Goal: Task Accomplishment & Management: Manage account settings

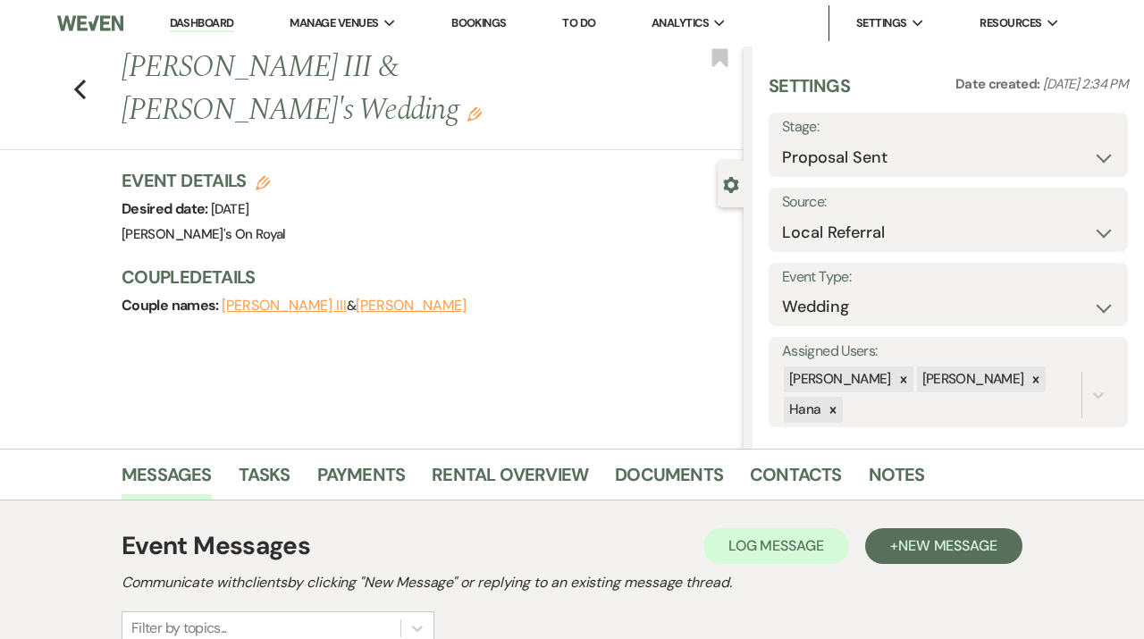
select select "6"
select select "20"
click at [197, 26] on link "Dashboard" at bounding box center [202, 23] width 64 height 17
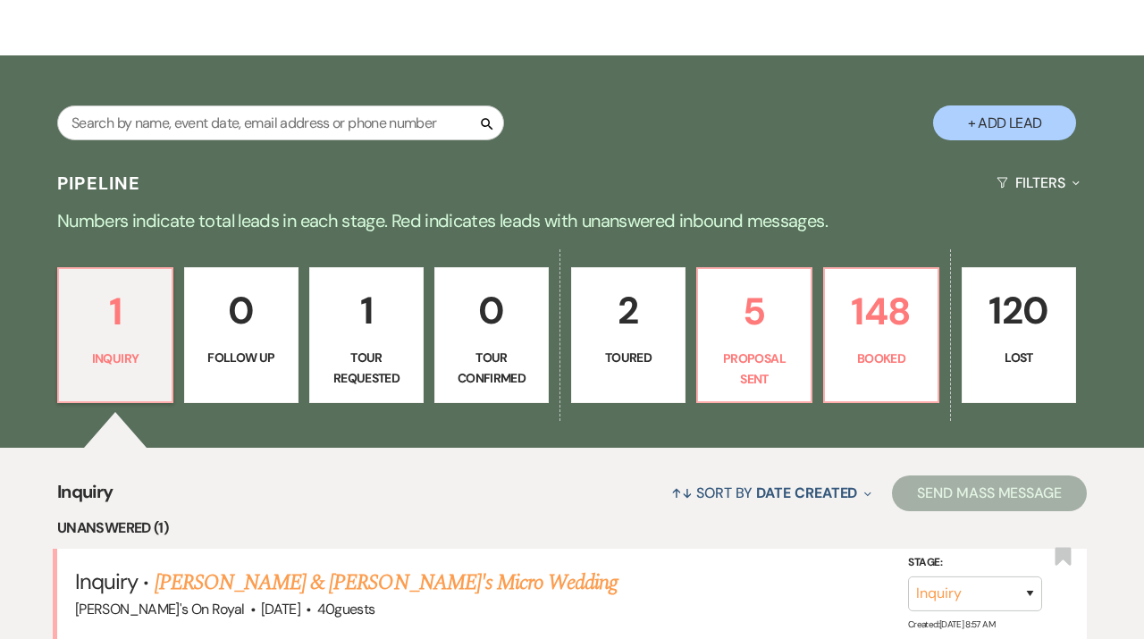
scroll to position [249, 0]
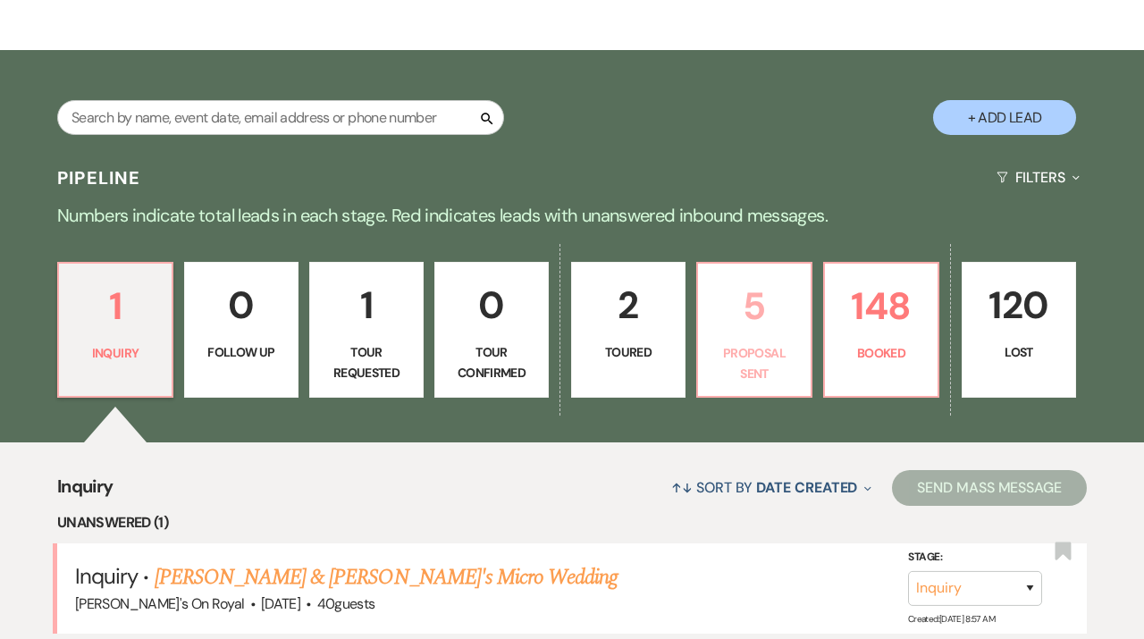
click at [734, 372] on p "Proposal Sent" at bounding box center [754, 363] width 91 height 40
select select "6"
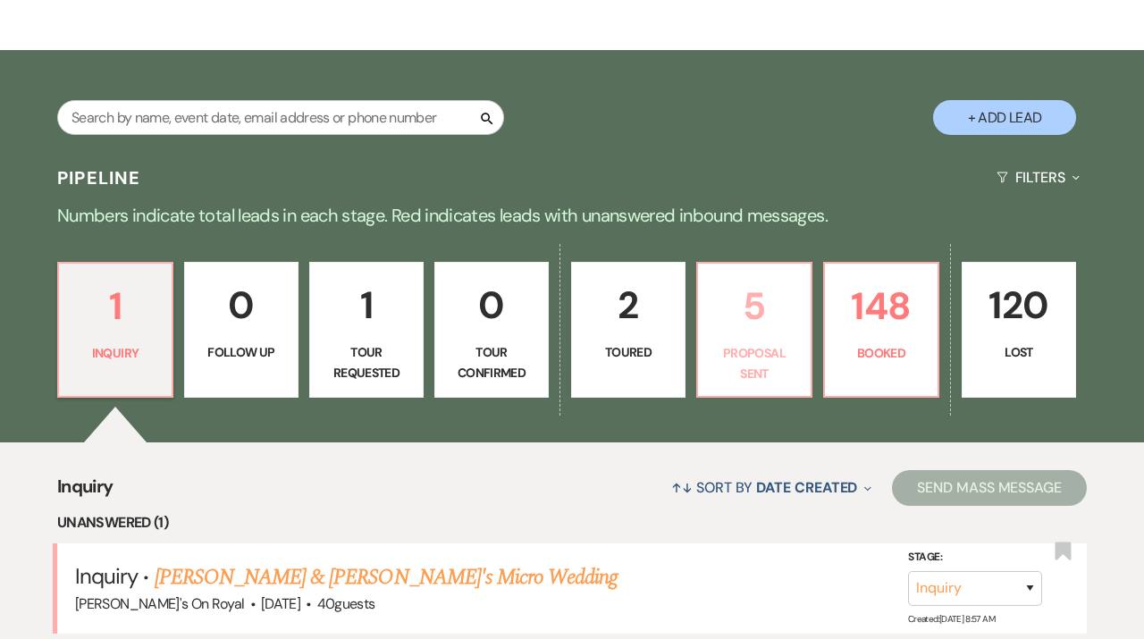
select select "6"
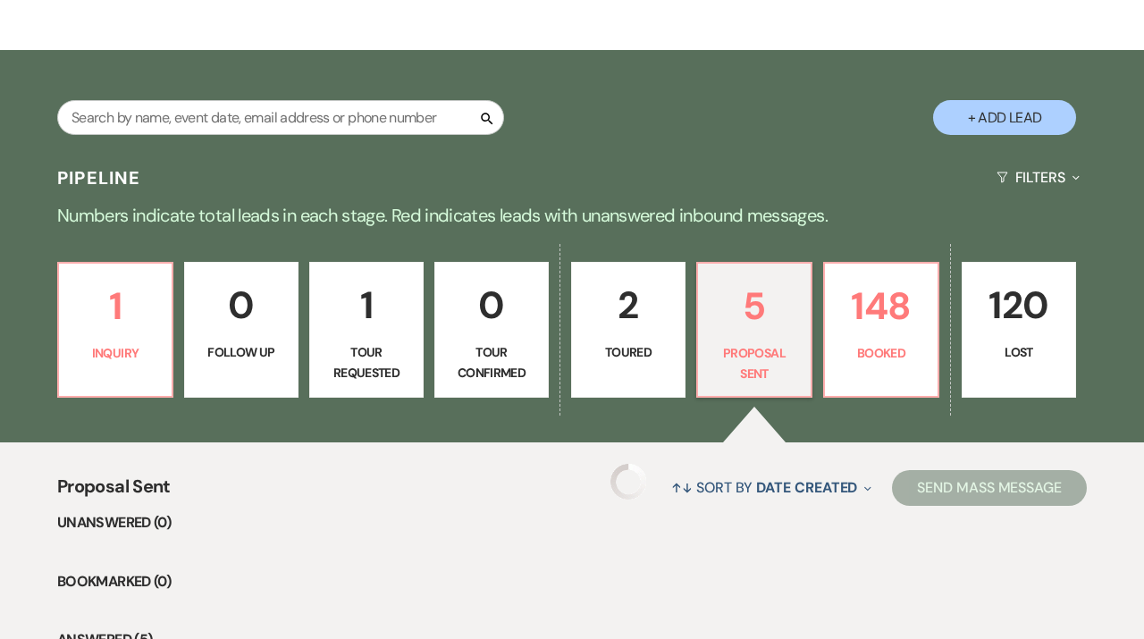
select select "6"
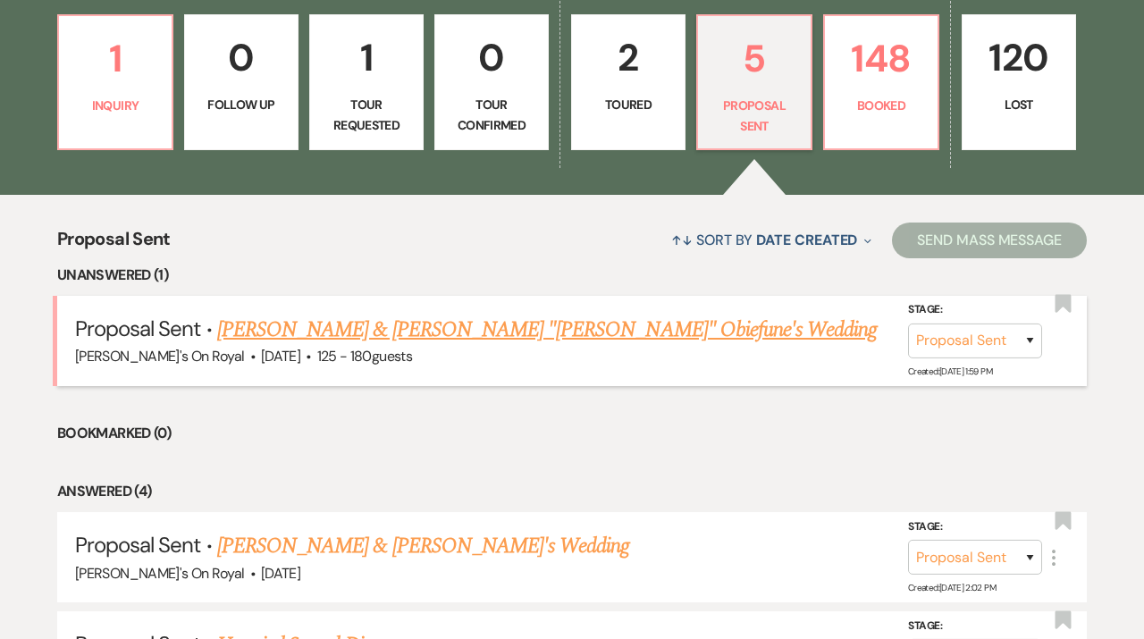
click at [605, 317] on link "[PERSON_NAME] & [PERSON_NAME] "[PERSON_NAME]" Obiefune's Wedding" at bounding box center [547, 330] width 661 height 32
select select "6"
select select "20"
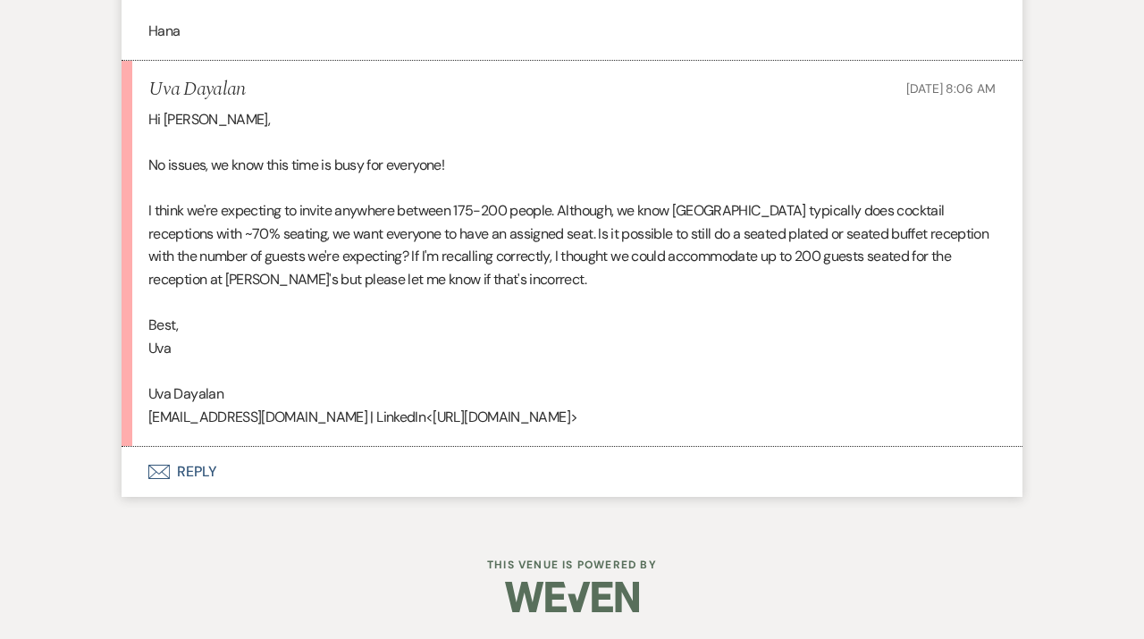
scroll to position [3218, 0]
click at [324, 479] on button "Envelope Reply" at bounding box center [572, 472] width 901 height 50
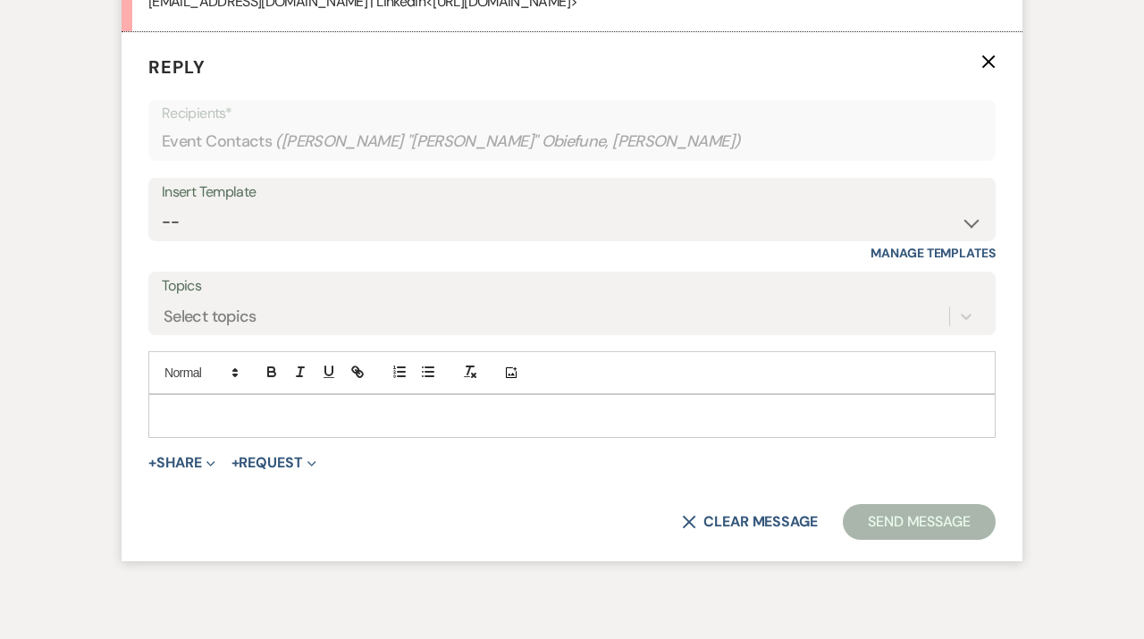
scroll to position [3610, 0]
click at [309, 435] on div at bounding box center [572, 414] width 846 height 41
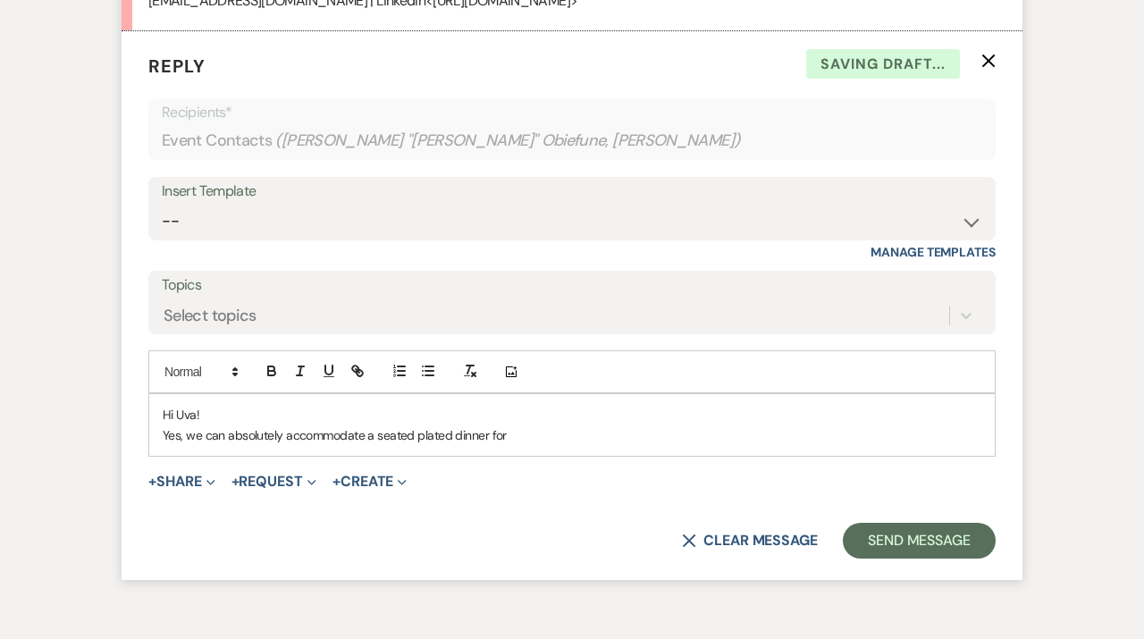
click at [528, 445] on p "Yes, we can absolutely accommodate a seated plated dinner for" at bounding box center [572, 436] width 819 height 20
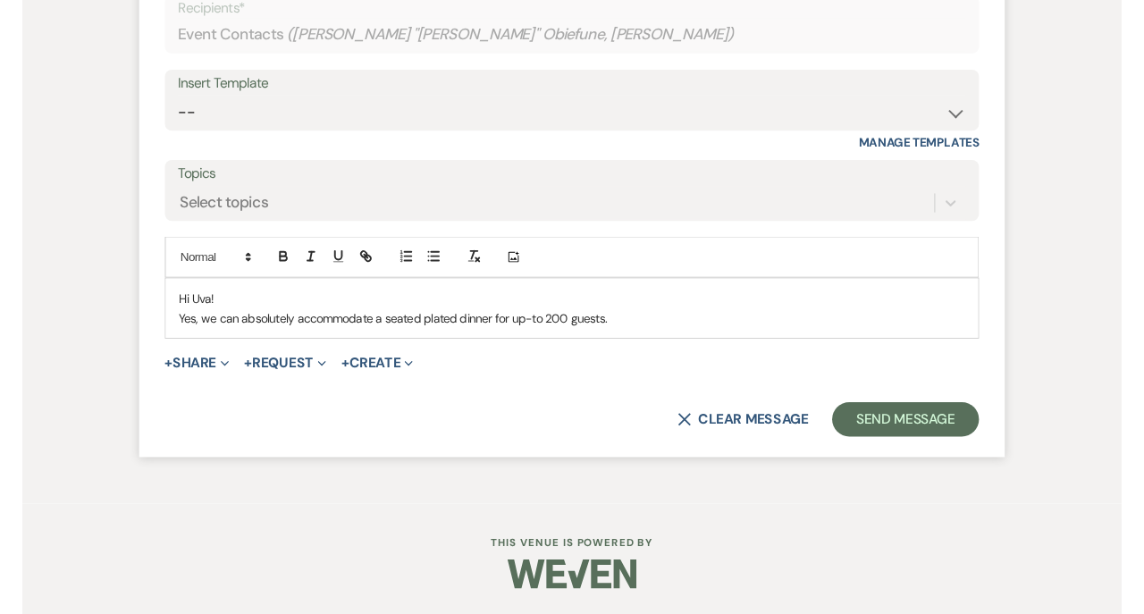
scroll to position [3738, 0]
